Goal: Information Seeking & Learning: Learn about a topic

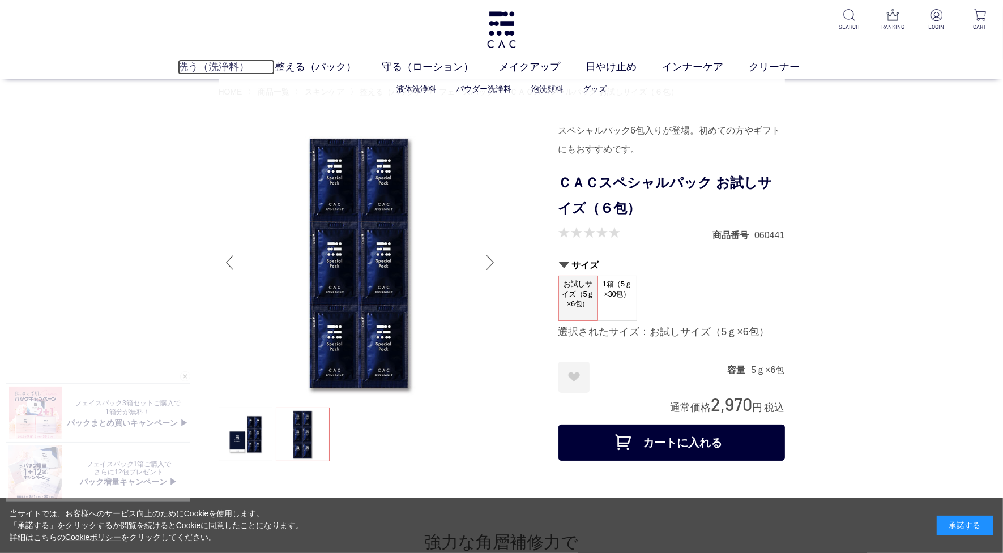
click at [207, 64] on link "洗う（洗浄料）" at bounding box center [226, 66] width 97 height 15
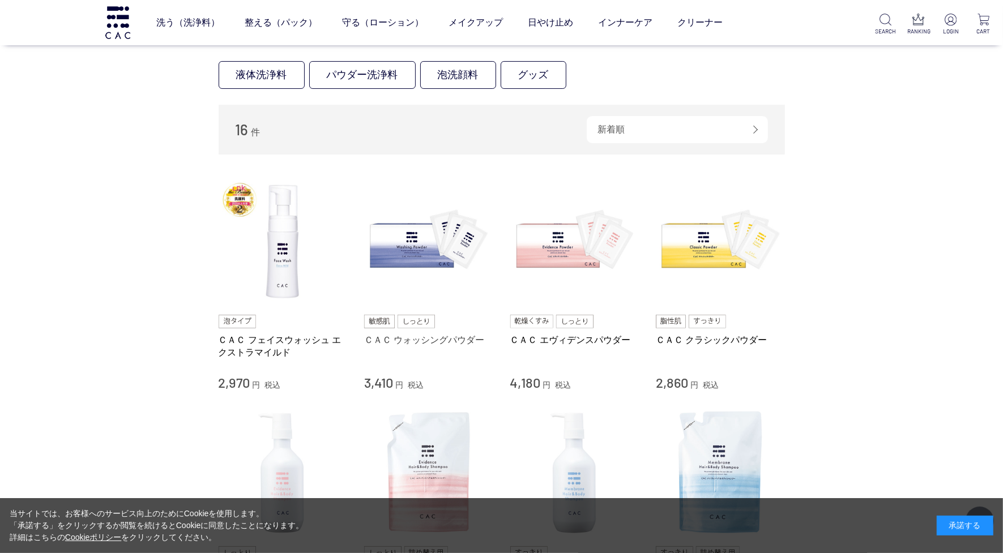
scroll to position [212, 0]
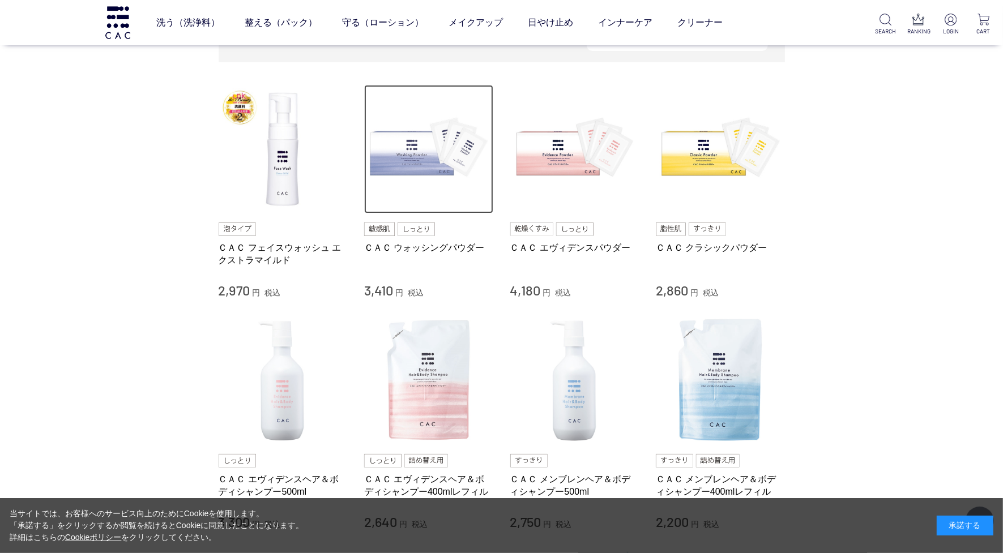
click at [394, 160] on img at bounding box center [428, 149] width 129 height 129
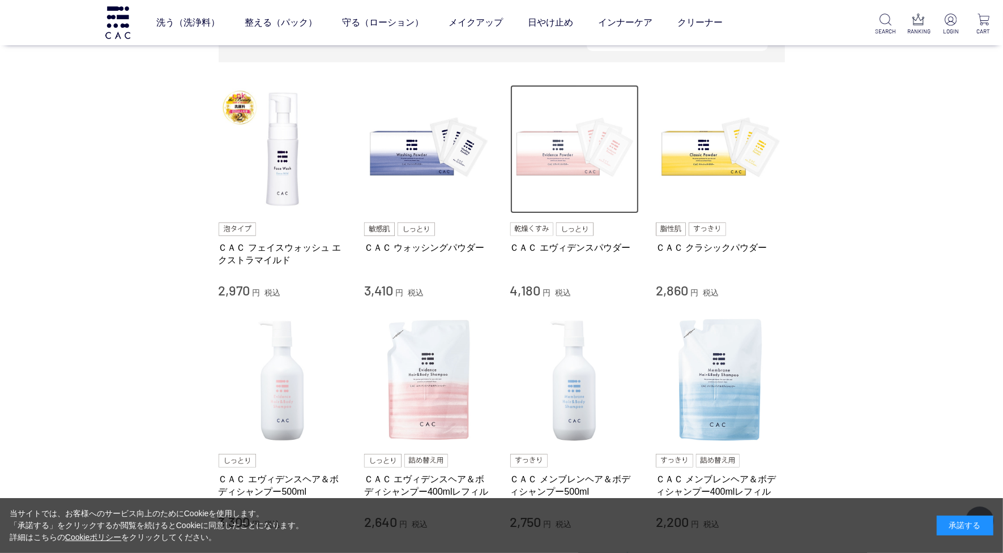
click at [570, 135] on img at bounding box center [574, 149] width 129 height 129
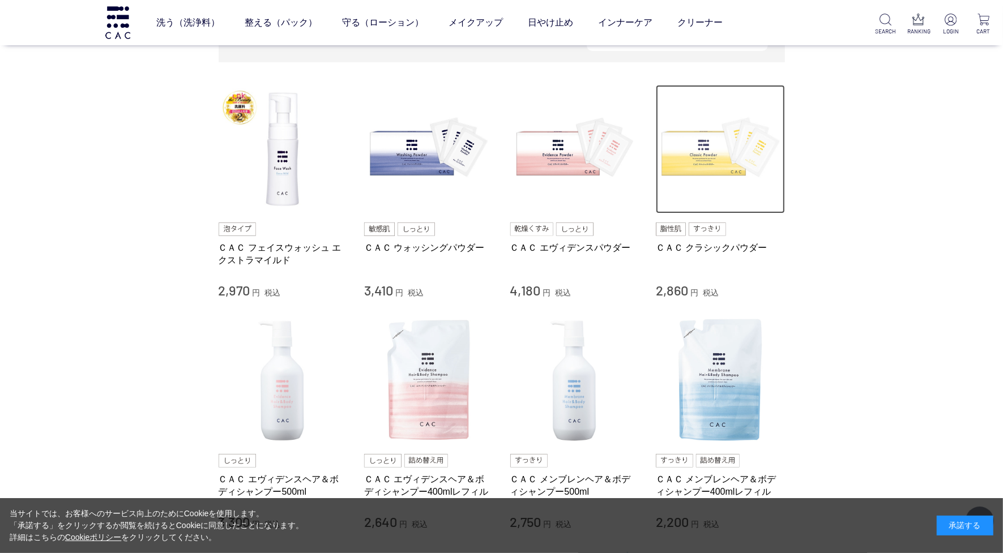
click at [705, 145] on img at bounding box center [720, 149] width 129 height 129
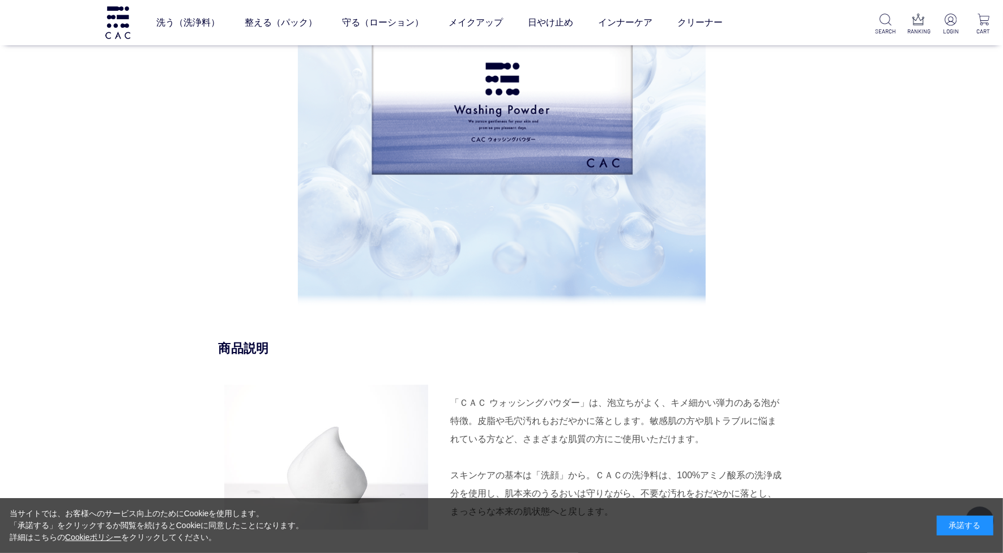
scroll to position [779, 0]
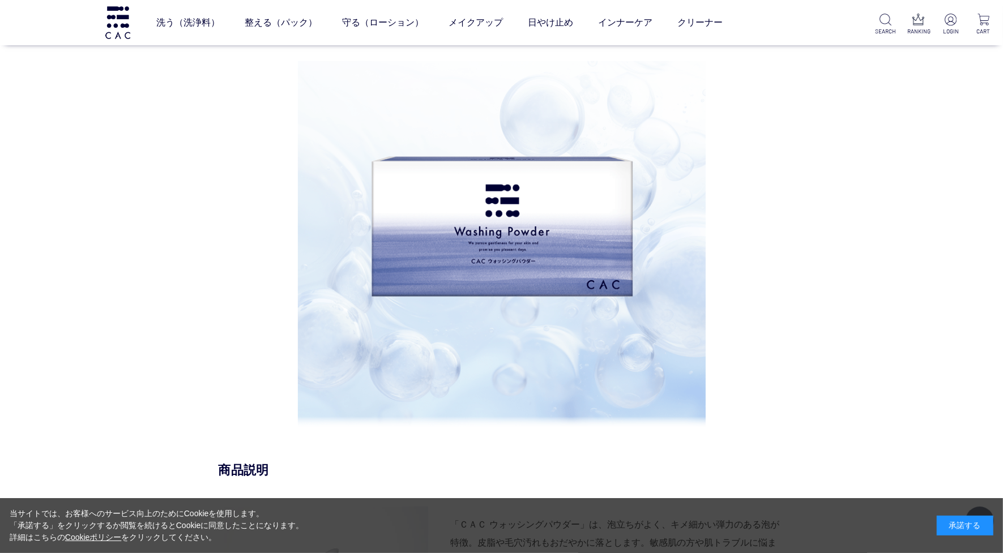
click at [490, 216] on img at bounding box center [501, 193] width 265 height 265
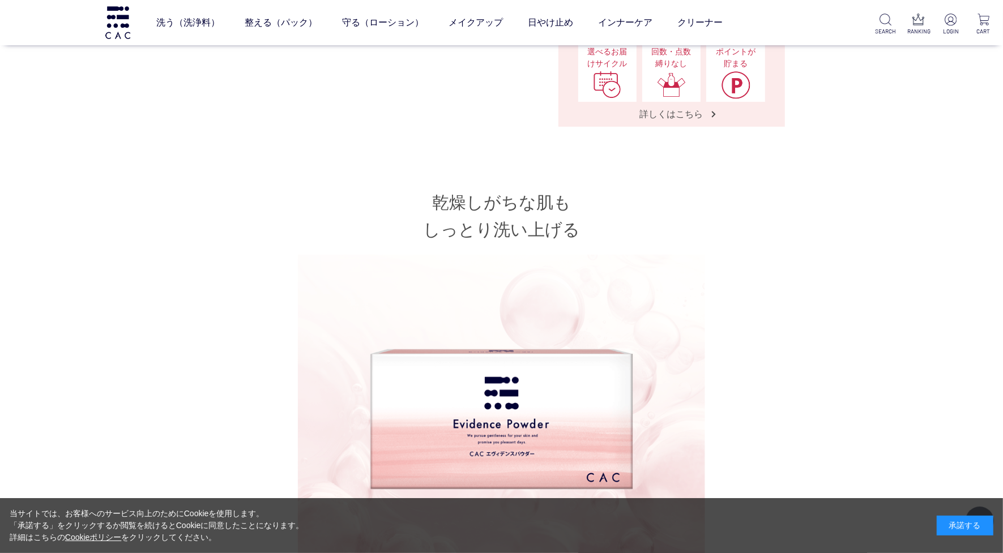
scroll to position [496, 0]
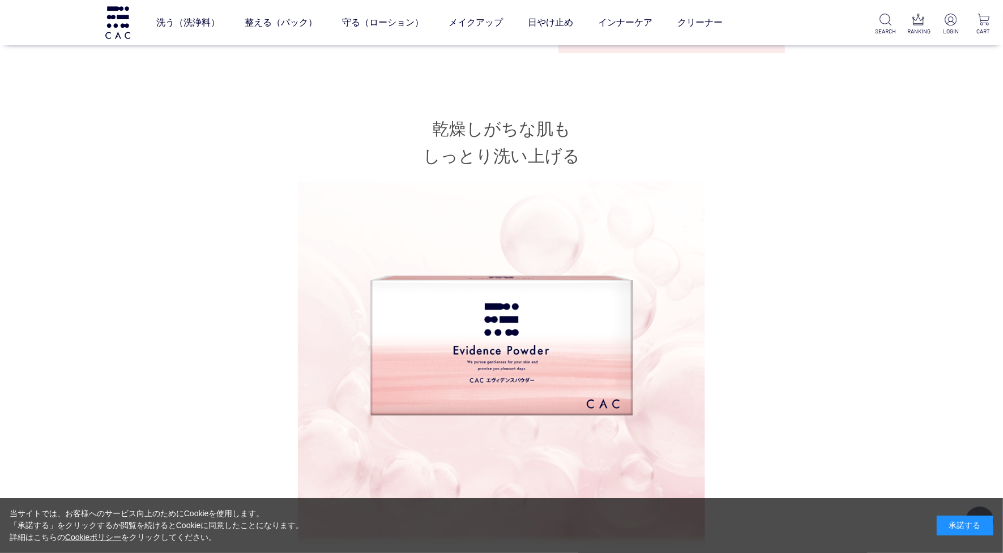
click at [496, 337] on img at bounding box center [501, 313] width 265 height 265
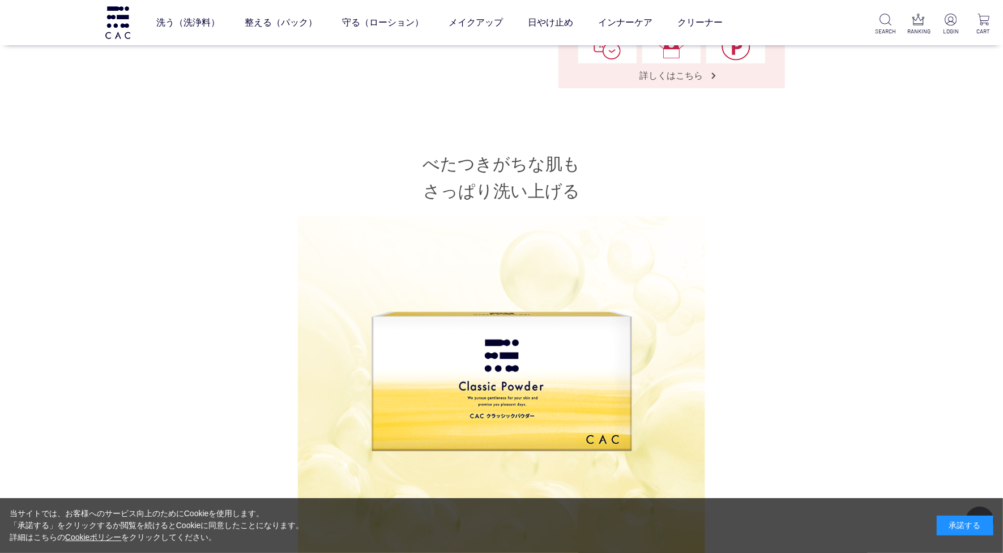
scroll to position [637, 0]
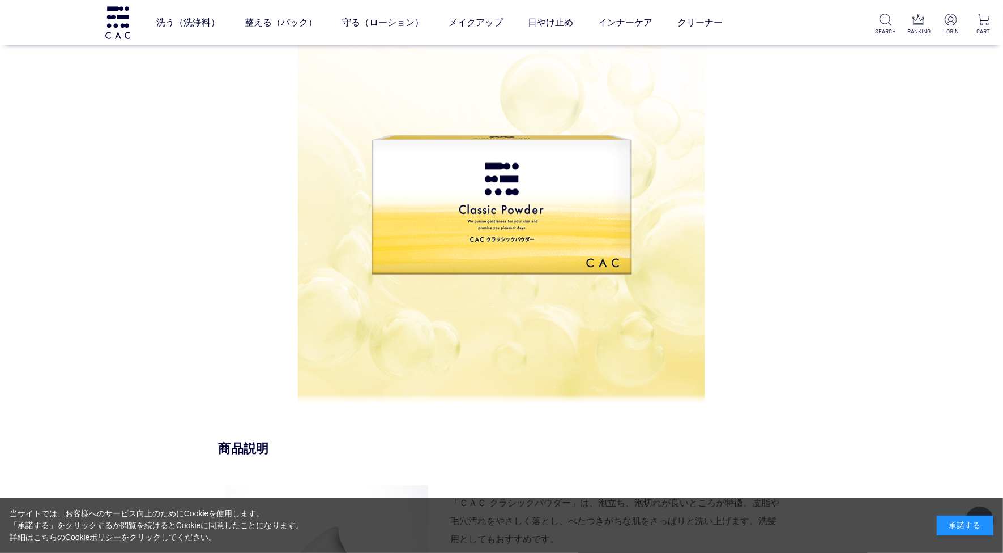
click at [531, 220] on img at bounding box center [501, 172] width 265 height 265
